Goal: Task Accomplishment & Management: Manage account settings

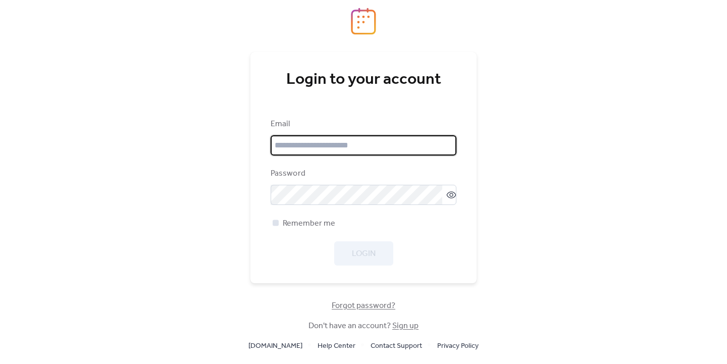
type input "**********"
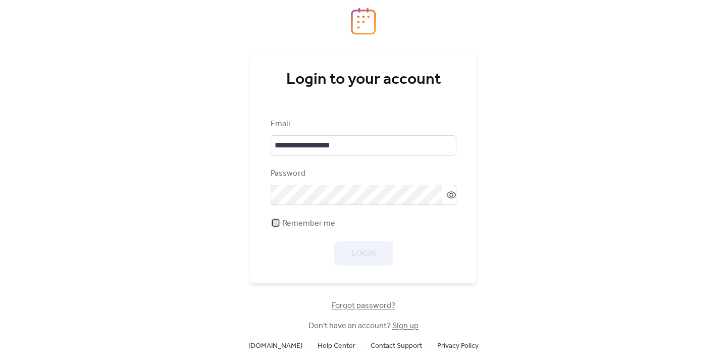
click at [280, 226] on div at bounding box center [276, 223] width 10 height 10
click at [370, 255] on span "Login" at bounding box center [364, 254] width 24 height 12
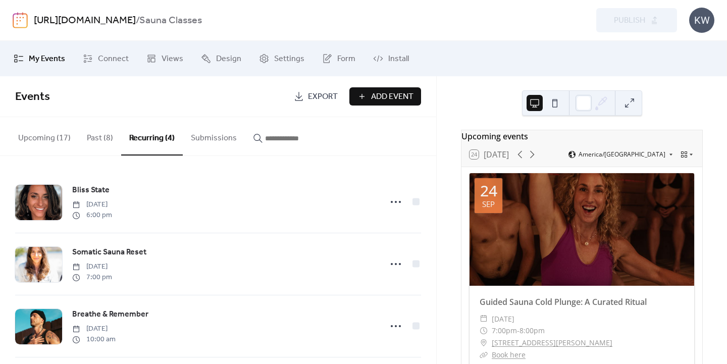
click at [55, 135] on button "Upcoming (17)" at bounding box center [44, 135] width 69 height 37
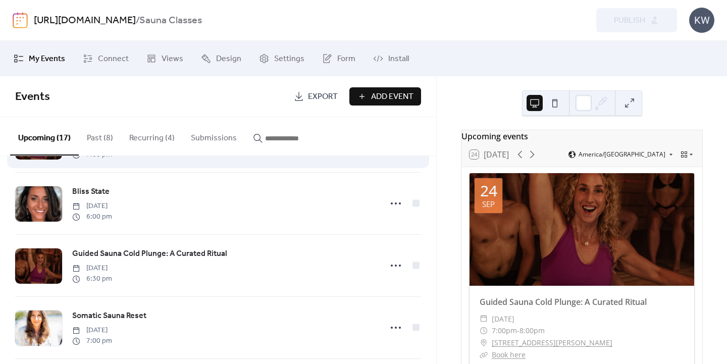
scroll to position [62, 0]
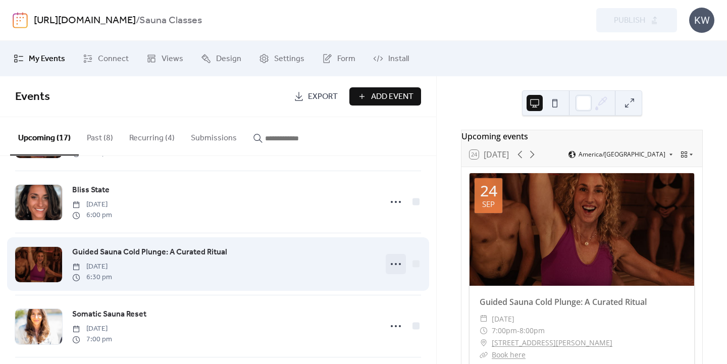
click at [391, 266] on icon at bounding box center [396, 264] width 16 height 16
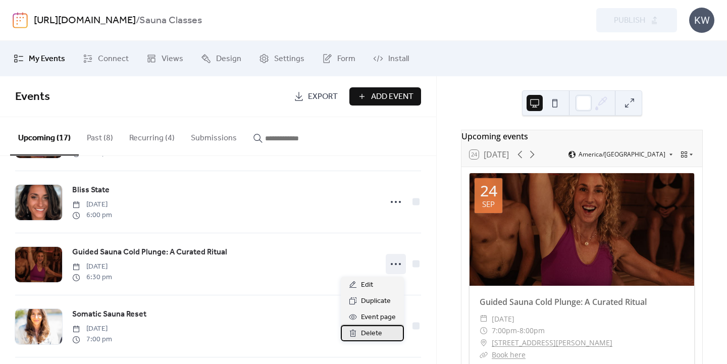
click at [371, 337] on span "Delete" at bounding box center [371, 334] width 21 height 12
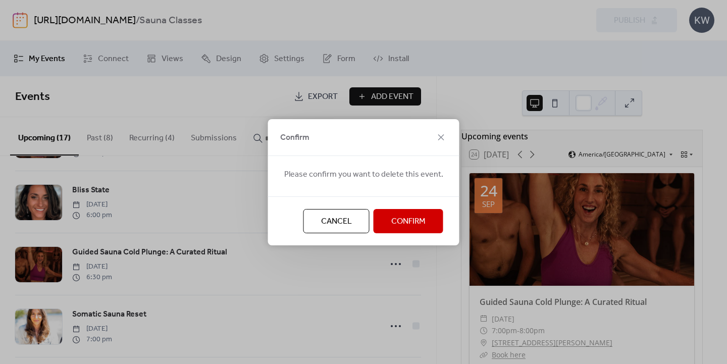
click at [411, 223] on span "Confirm" at bounding box center [409, 222] width 34 height 12
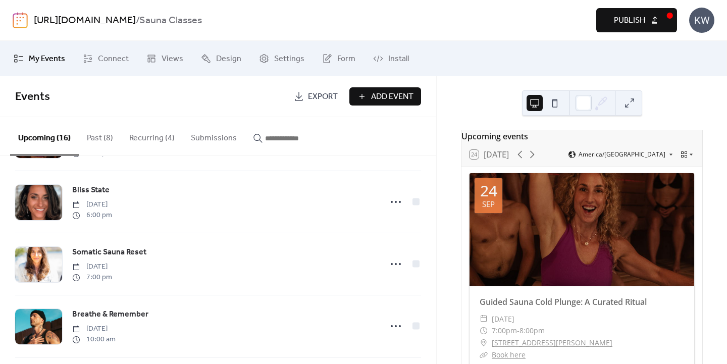
click at [525, 48] on ul "My Events Connect Views Design Settings Form Install" at bounding box center [363, 58] width 715 height 27
click at [613, 21] on button "Publish" at bounding box center [637, 20] width 81 height 24
